Goal: Task Accomplishment & Management: Complete application form

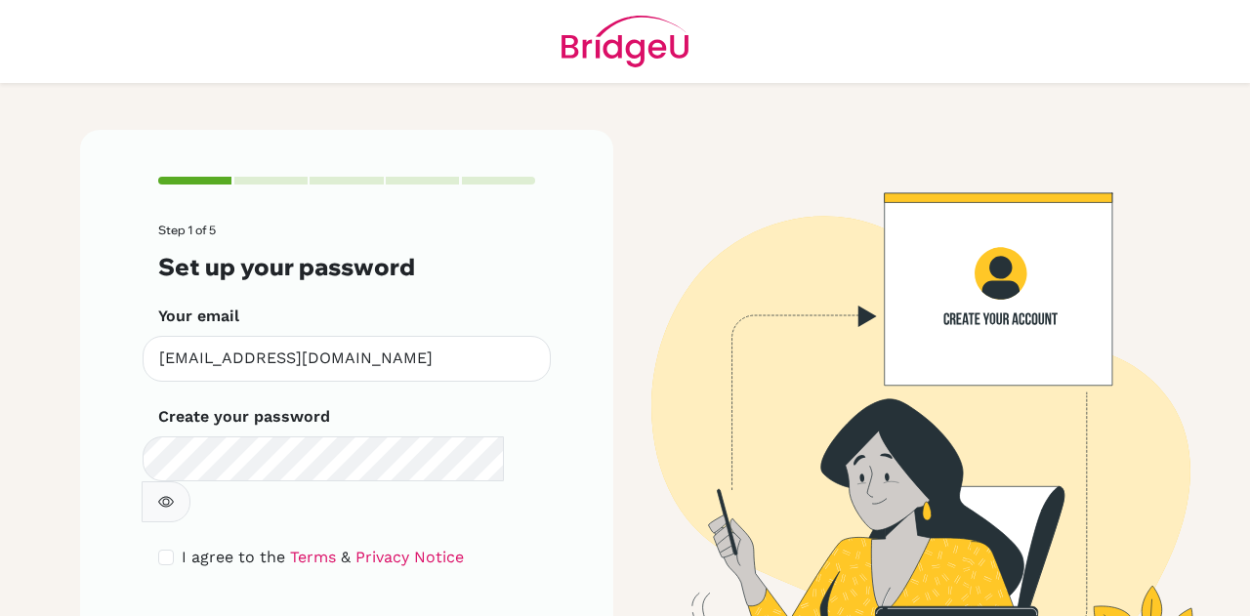
scroll to position [65, 0]
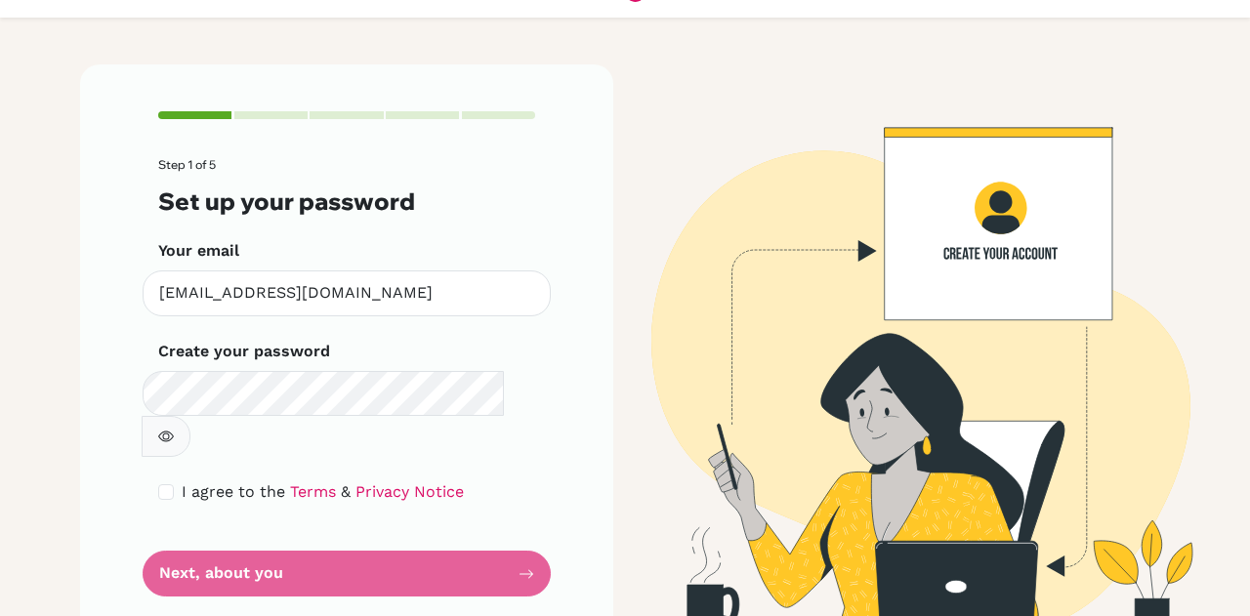
click at [190, 416] on button "button" at bounding box center [166, 436] width 49 height 41
click at [174, 429] on icon "button" at bounding box center [166, 437] width 16 height 16
click at [487, 531] on form "Step 1 of 5 Set up your password Your email [EMAIL_ADDRESS][DOMAIN_NAME] Invali…" at bounding box center [346, 377] width 377 height 438
click at [521, 524] on form "Step 1 of 5 Set up your password Your email [EMAIL_ADDRESS][DOMAIN_NAME] Invali…" at bounding box center [346, 377] width 377 height 438
click at [255, 534] on form "Step 1 of 5 Set up your password Your email [EMAIL_ADDRESS][DOMAIN_NAME] Invali…" at bounding box center [346, 377] width 377 height 438
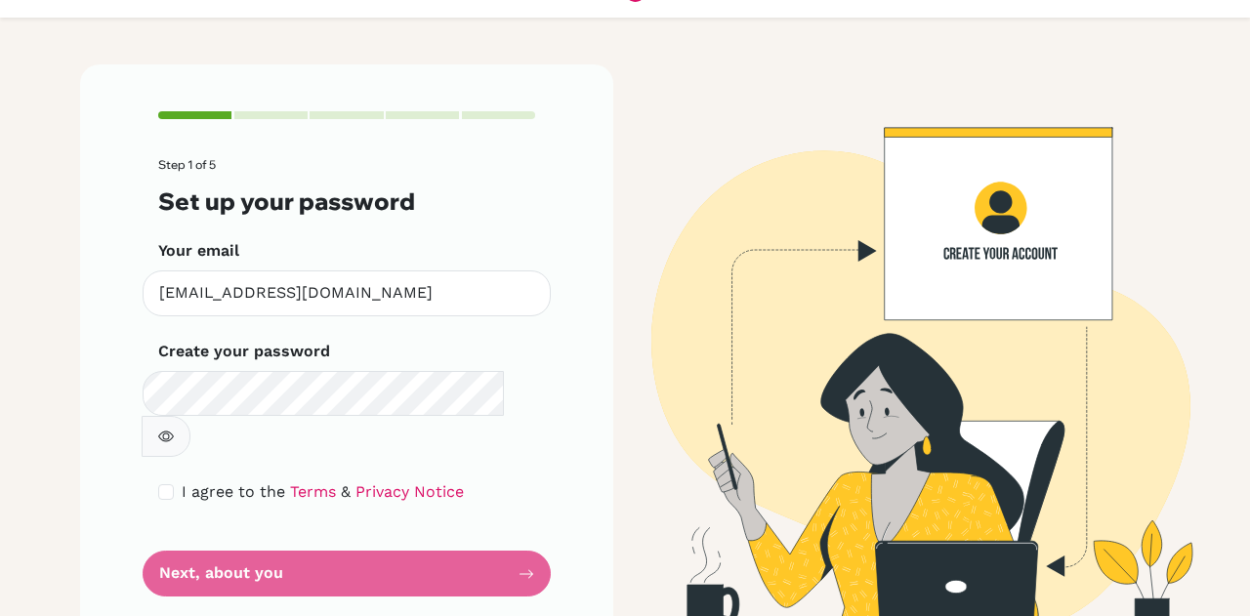
click at [519, 532] on form "Step 1 of 5 Set up your password Your email [EMAIL_ADDRESS][DOMAIN_NAME] Invali…" at bounding box center [346, 377] width 377 height 438
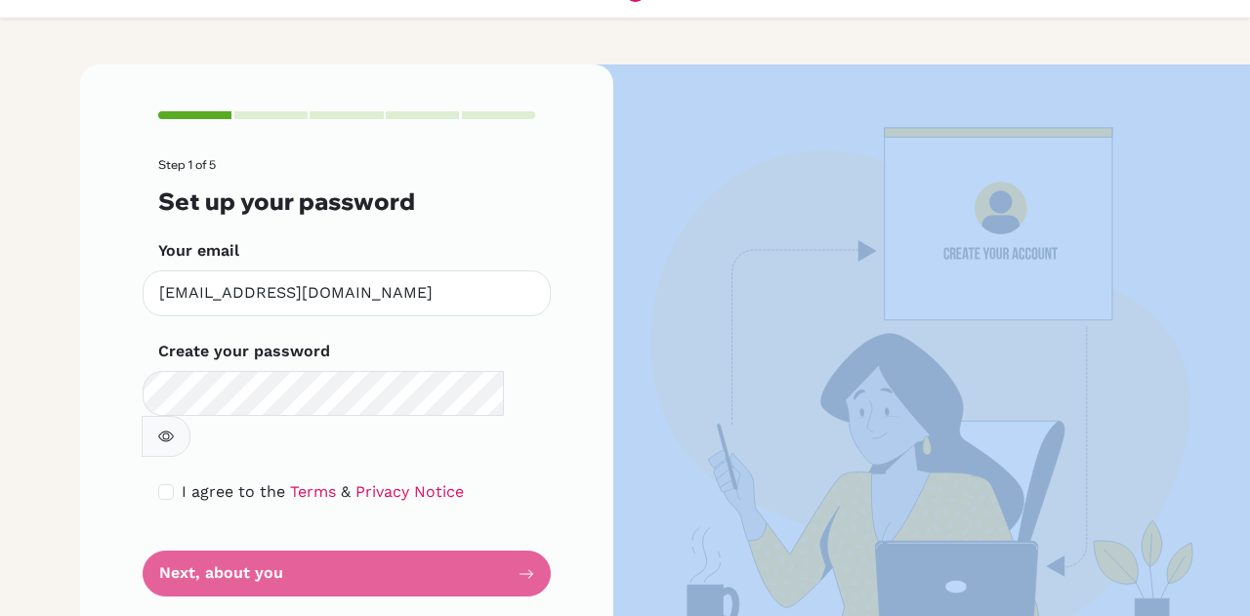
click at [519, 532] on form "Step 1 of 5 Set up your password Your email [EMAIL_ADDRESS][DOMAIN_NAME] Invali…" at bounding box center [346, 377] width 377 height 438
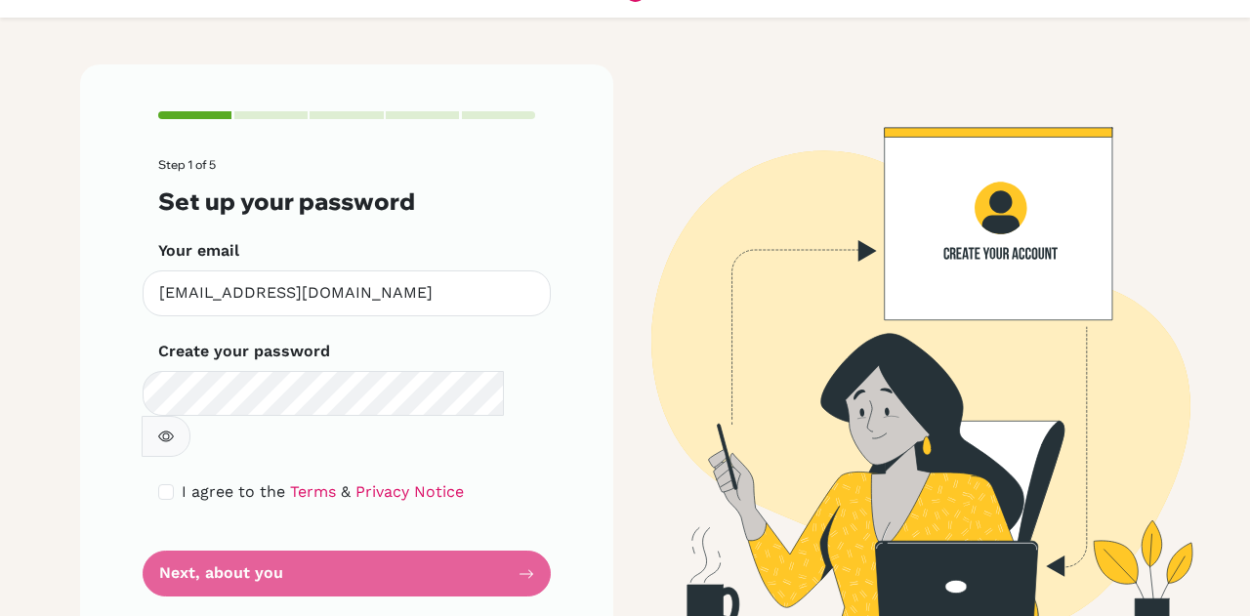
click at [525, 512] on form "Step 1 of 5 Set up your password Your email [EMAIL_ADDRESS][DOMAIN_NAME] Invali…" at bounding box center [346, 377] width 377 height 438
click at [166, 480] on div "I agree to the Terms & Privacy Notice" at bounding box center [346, 491] width 377 height 23
click at [158, 484] on input "checkbox" at bounding box center [166, 492] width 16 height 16
checkbox input "true"
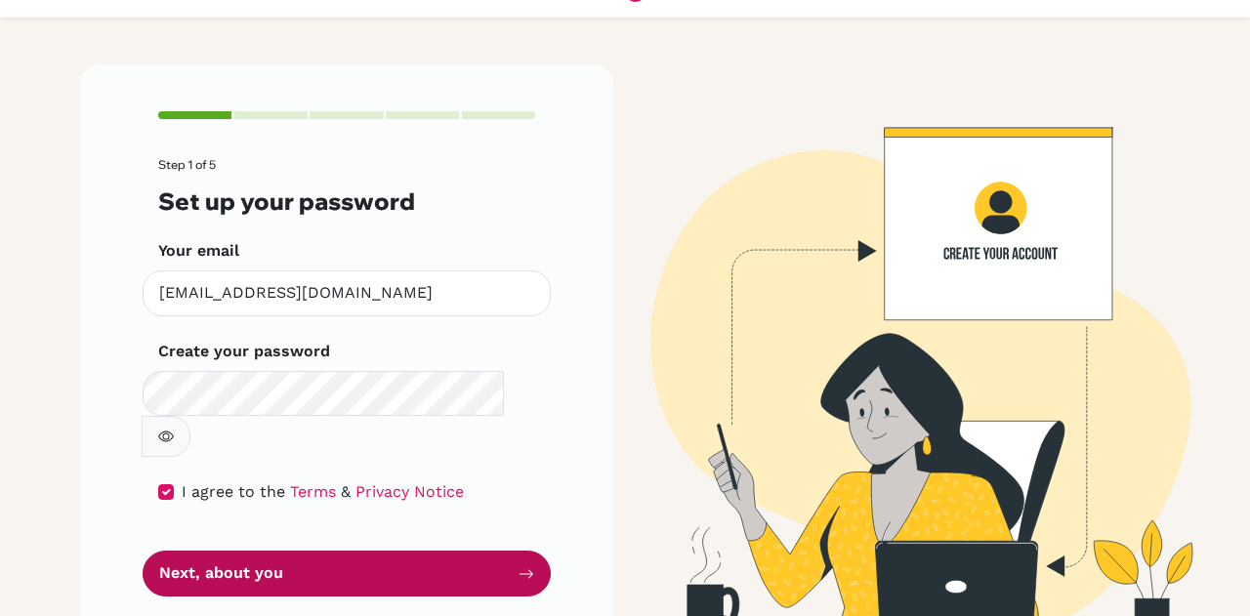
click at [476, 551] on button "Next, about you" at bounding box center [347, 574] width 408 height 46
